Goal: Information Seeking & Learning: Find contact information

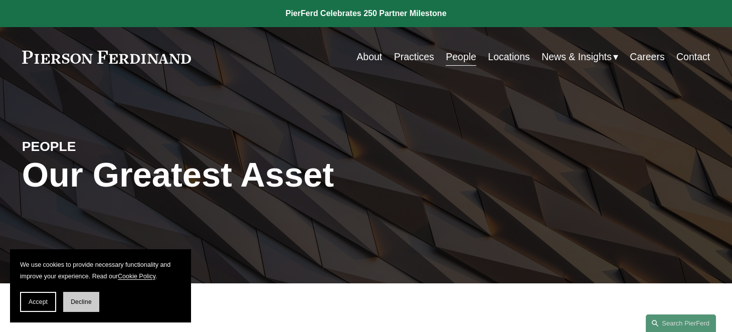
click at [79, 303] on span "Decline" at bounding box center [81, 301] width 21 height 7
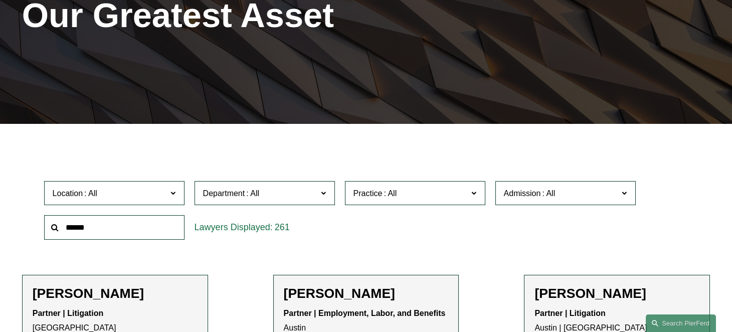
scroll to position [178, 0]
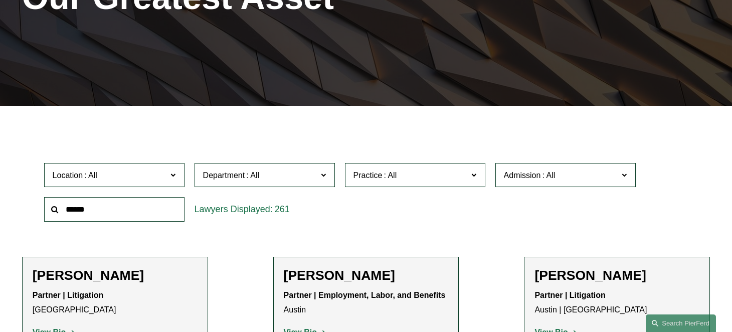
click at [123, 215] on input "text" at bounding box center [114, 209] width 140 height 25
type input "********"
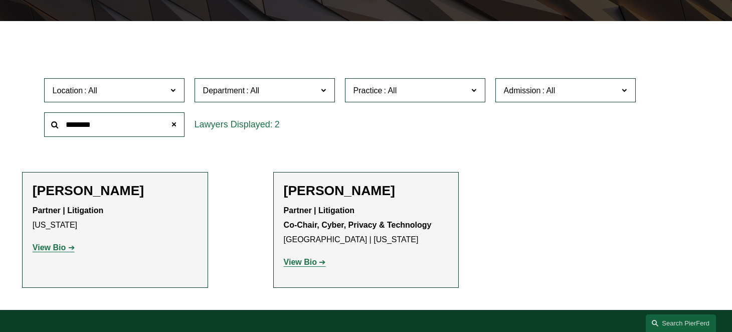
scroll to position [263, 0]
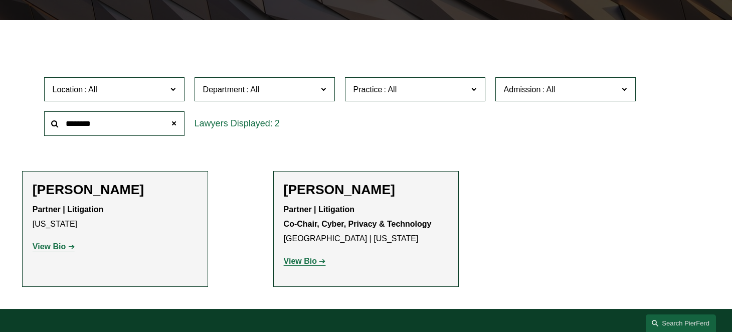
click at [313, 262] on strong "View Bio" at bounding box center [300, 261] width 33 height 9
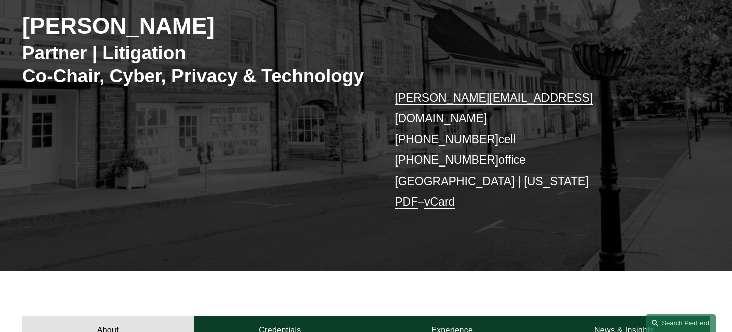
scroll to position [159, 0]
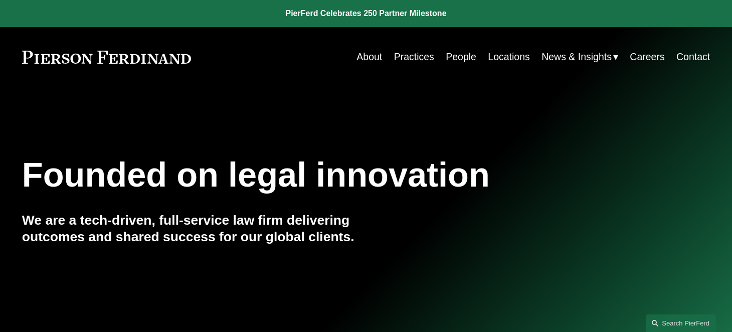
click at [457, 56] on link "People" at bounding box center [461, 57] width 31 height 20
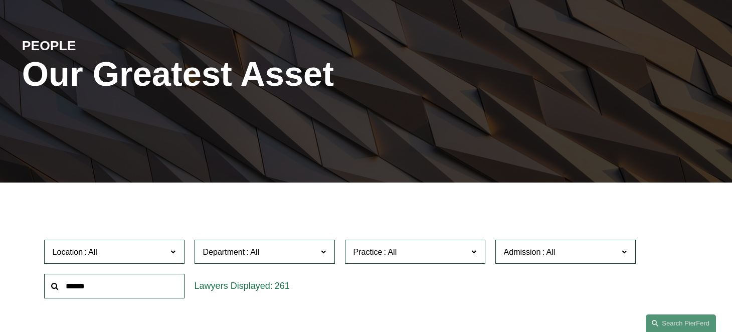
scroll to position [101, 0]
click at [134, 285] on input "text" at bounding box center [114, 286] width 140 height 25
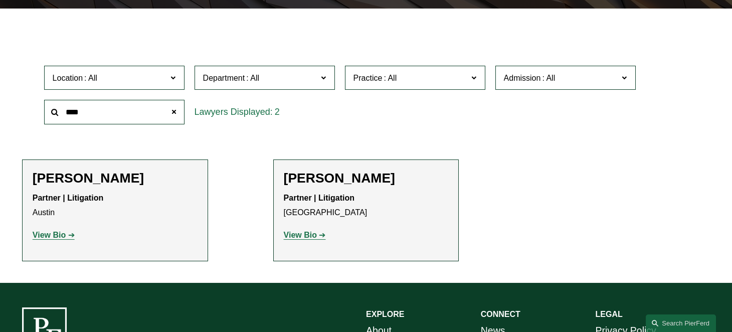
scroll to position [312, 0]
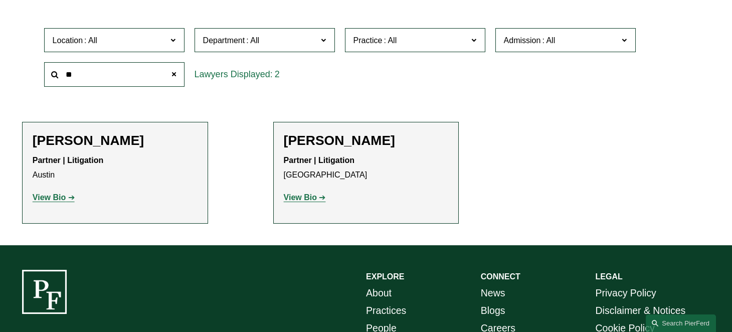
type input "*"
type input "****"
